Goal: Answer question/provide support: Share knowledge or assist other users

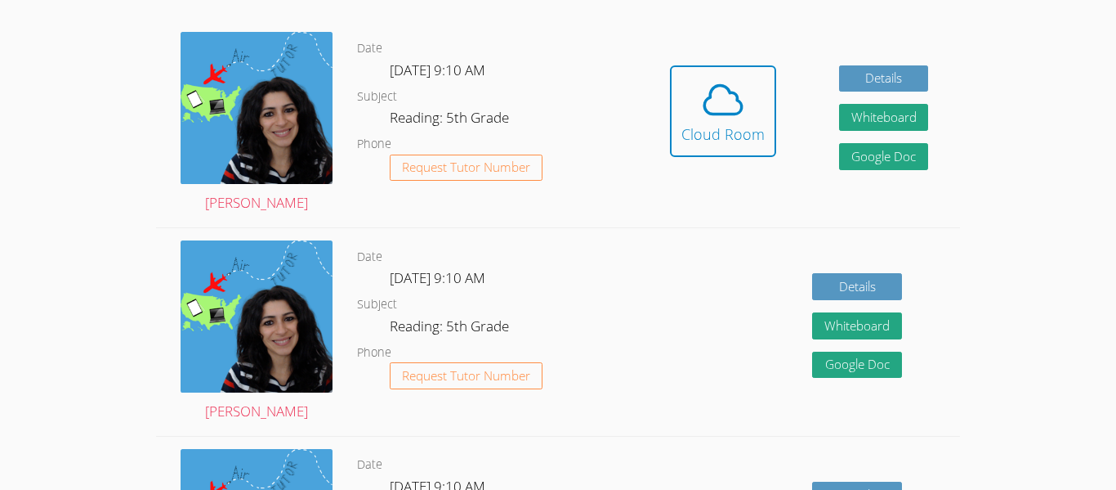
scroll to position [291, 0]
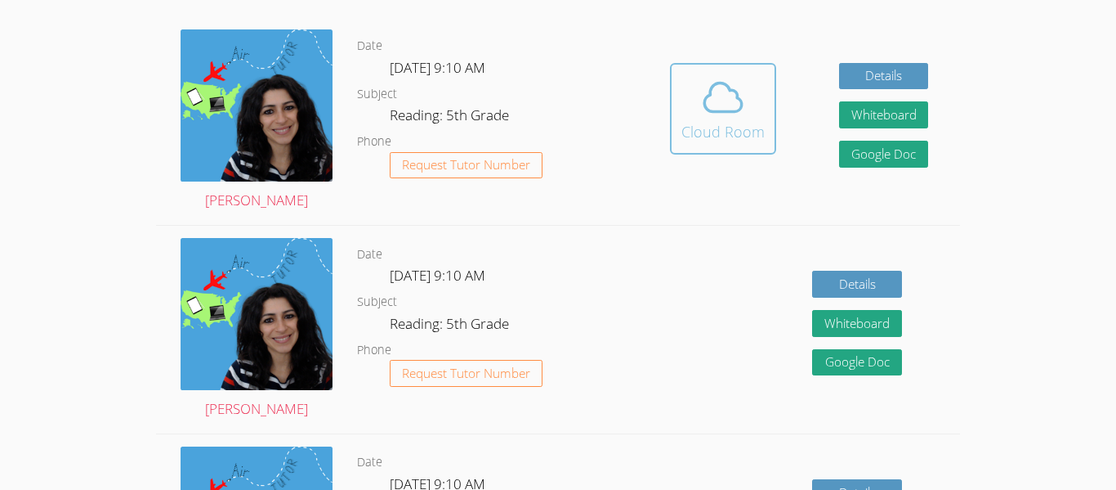
click at [730, 106] on icon at bounding box center [723, 97] width 46 height 46
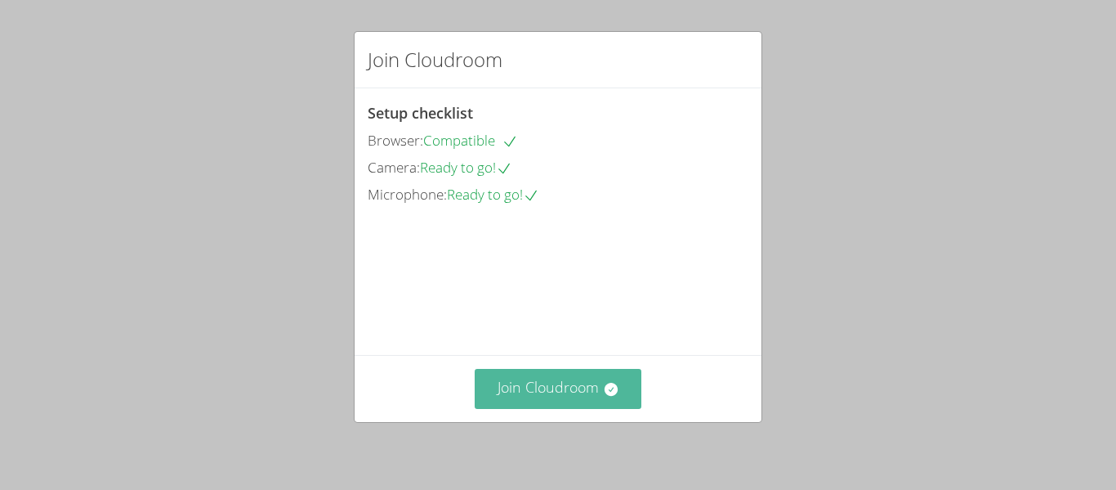
click at [605, 396] on button "Join Cloudroom" at bounding box center [559, 389] width 168 height 40
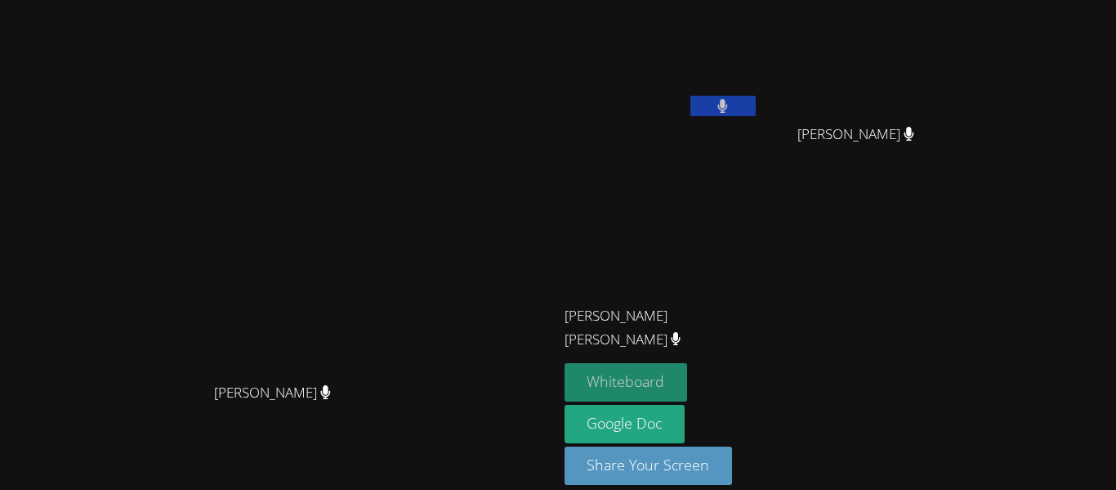
click at [688, 377] on button "Whiteboard" at bounding box center [626, 382] width 123 height 38
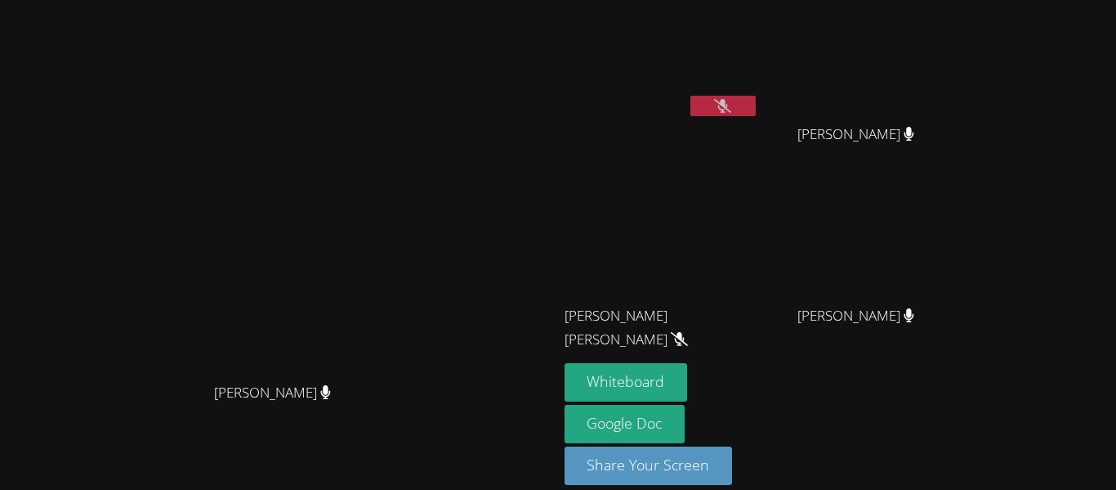
click at [756, 107] on button at bounding box center [723, 106] width 65 height 20
click at [756, 109] on button at bounding box center [723, 106] width 65 height 20
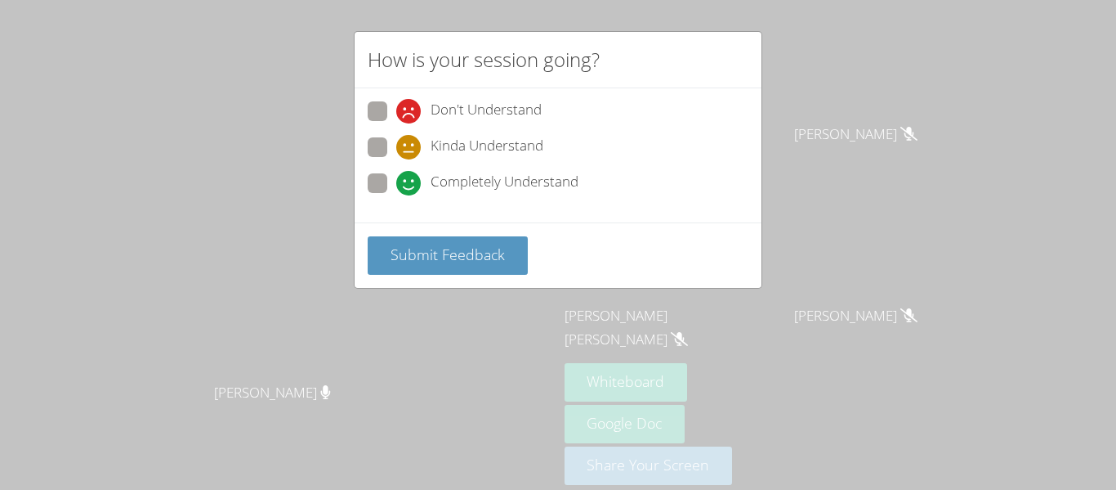
click at [565, 176] on span "Completely Understand" at bounding box center [505, 183] width 148 height 25
click at [410, 176] on input "Completely Understand" at bounding box center [403, 180] width 14 height 14
radio input "true"
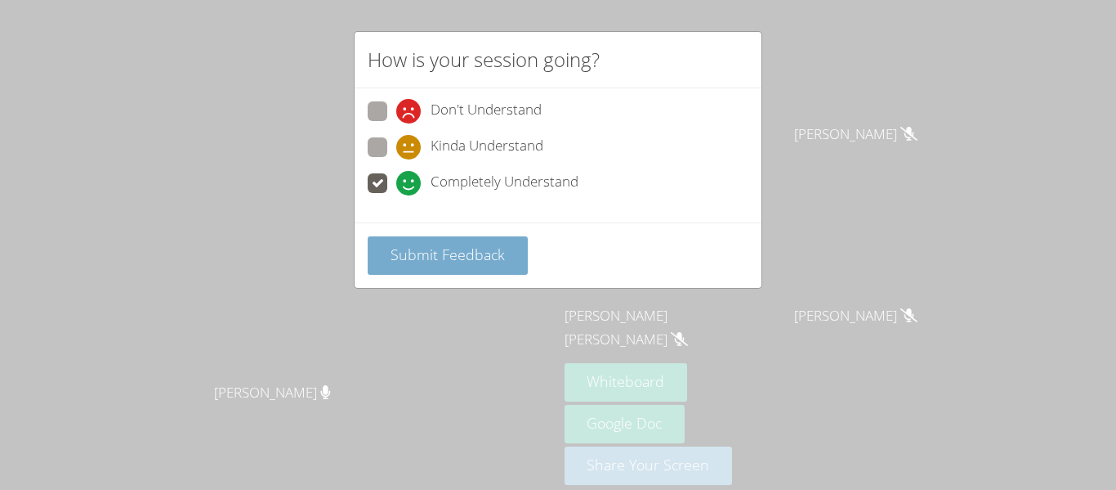
click at [499, 249] on span "Submit Feedback" at bounding box center [448, 254] width 114 height 20
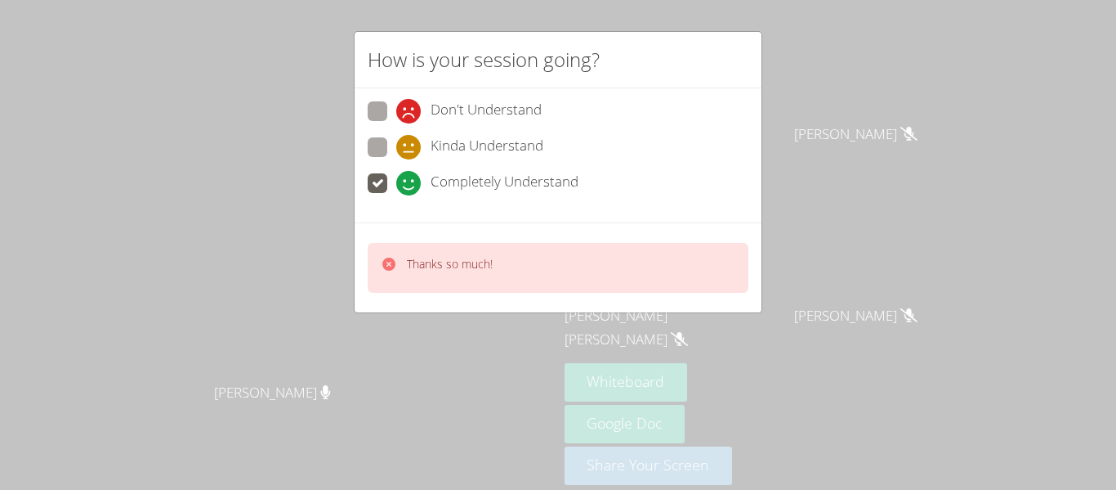
click at [496, 261] on div "Thanks so much!" at bounding box center [558, 268] width 381 height 50
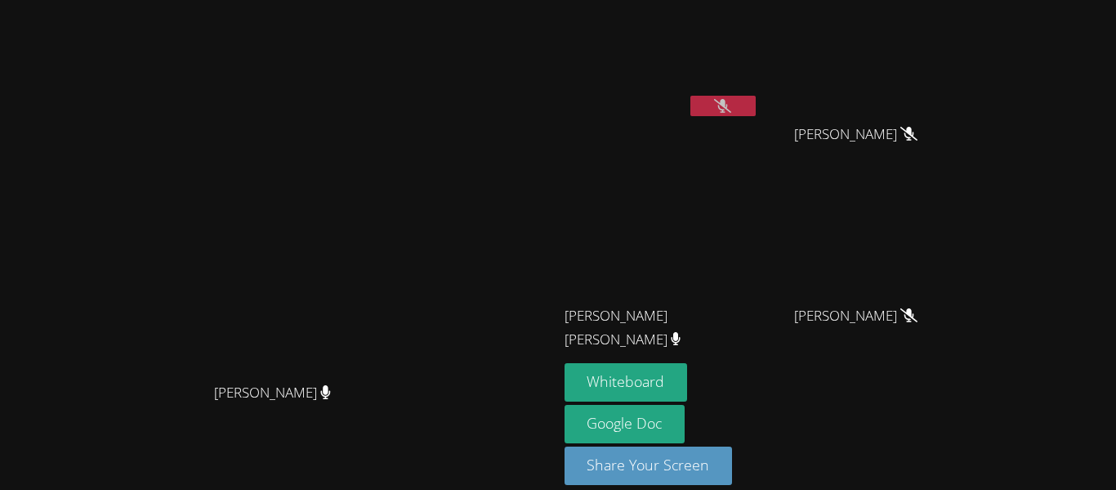
click at [731, 107] on icon at bounding box center [722, 106] width 17 height 14
click at [728, 107] on icon at bounding box center [723, 106] width 10 height 14
